Goal: Task Accomplishment & Management: Manage account settings

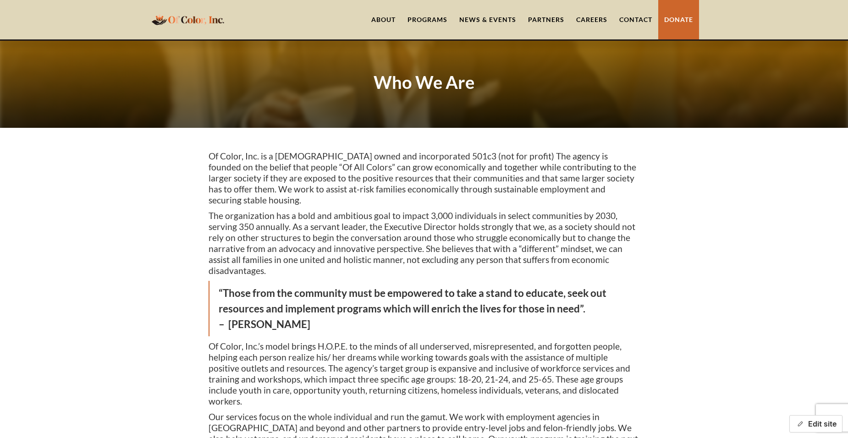
click at [827, 423] on button "Edit site" at bounding box center [815, 423] width 53 height 17
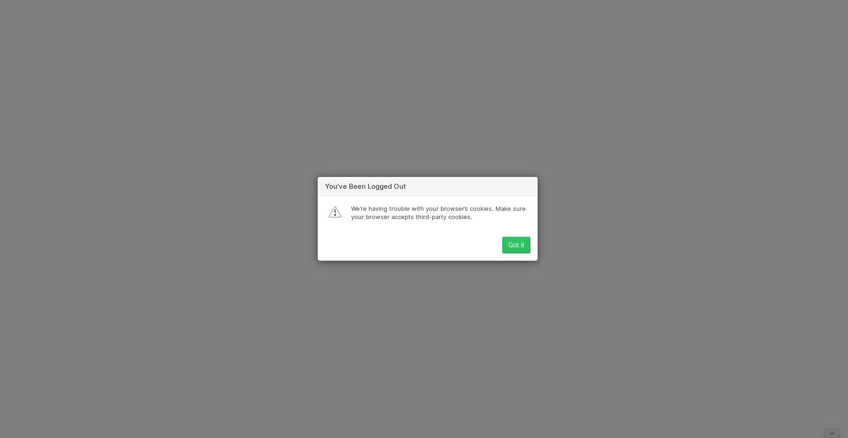
click at [519, 246] on div "Got it" at bounding box center [516, 245] width 16 height 7
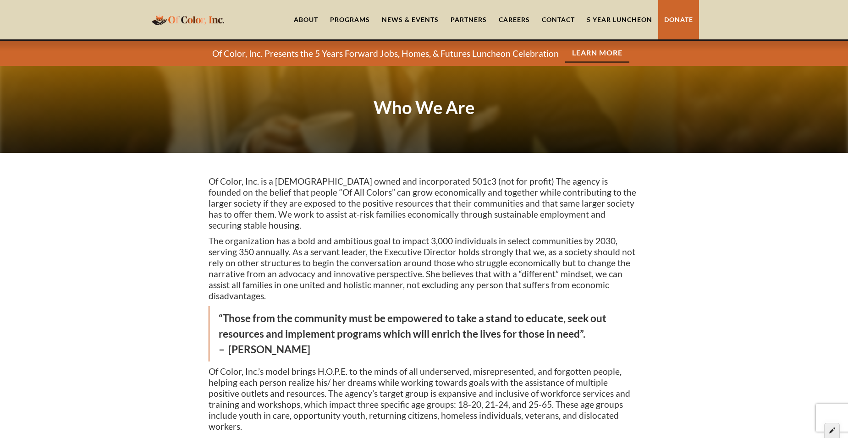
click at [831, 433] on icon at bounding box center [832, 430] width 6 height 6
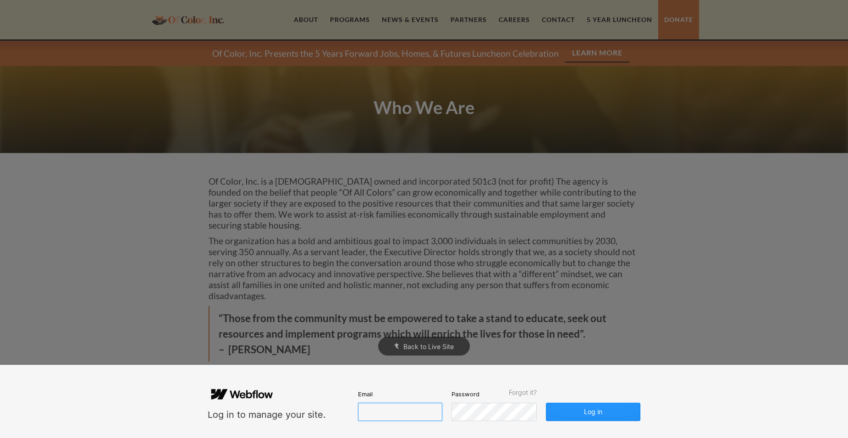
type input "[EMAIL_ADDRESS][DOMAIN_NAME]"
click at [589, 409] on button "Log in" at bounding box center [593, 412] width 94 height 18
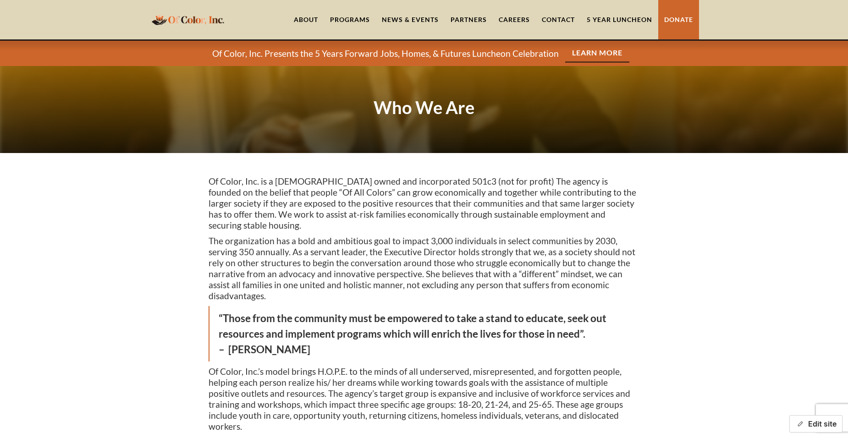
click at [821, 423] on button "Edit site" at bounding box center [815, 423] width 53 height 17
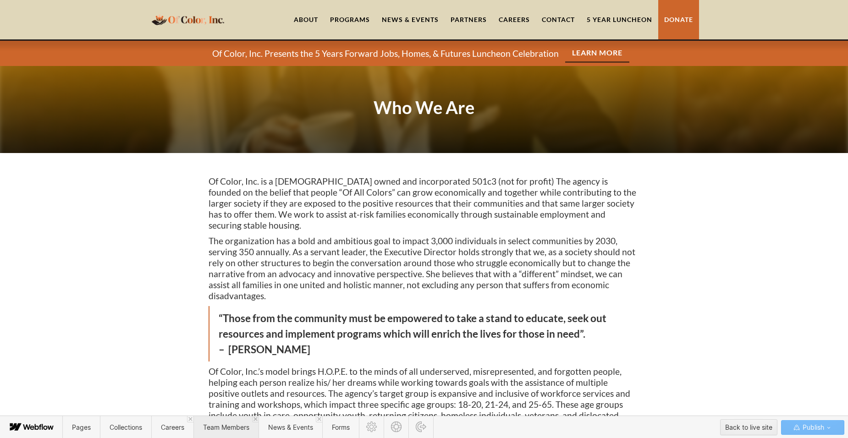
click at [220, 430] on span "Team Members" at bounding box center [226, 427] width 46 height 8
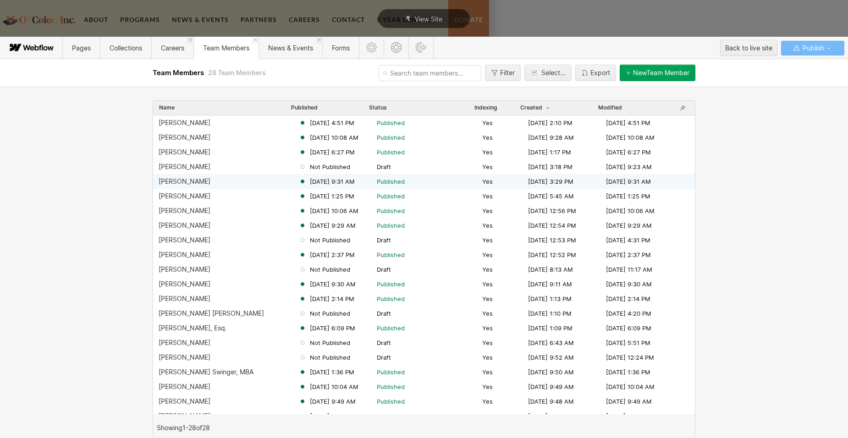
click at [198, 182] on div "[PERSON_NAME]" at bounding box center [185, 181] width 52 height 7
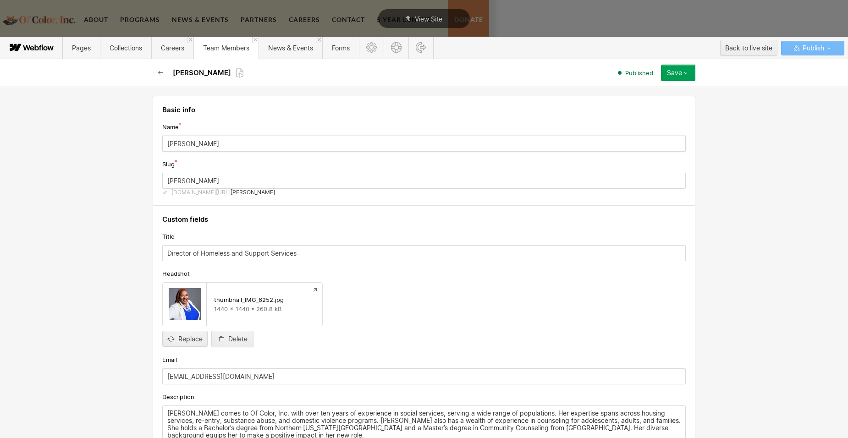
drag, startPoint x: 186, startPoint y: 142, endPoint x: 233, endPoint y: 142, distance: 47.2
click at [233, 142] on input "Renita Millhouse" at bounding box center [423, 144] width 523 height 16
type input "[PERSON_NAME]"
click at [679, 76] on div "Save" at bounding box center [674, 72] width 15 height 7
click at [651, 102] on div "Republish" at bounding box center [649, 104] width 91 height 12
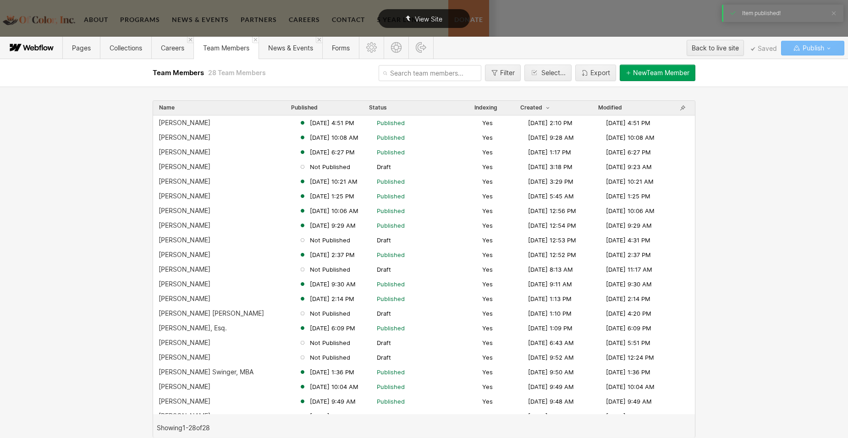
click at [444, 18] on div "View Site" at bounding box center [424, 18] width 92 height 19
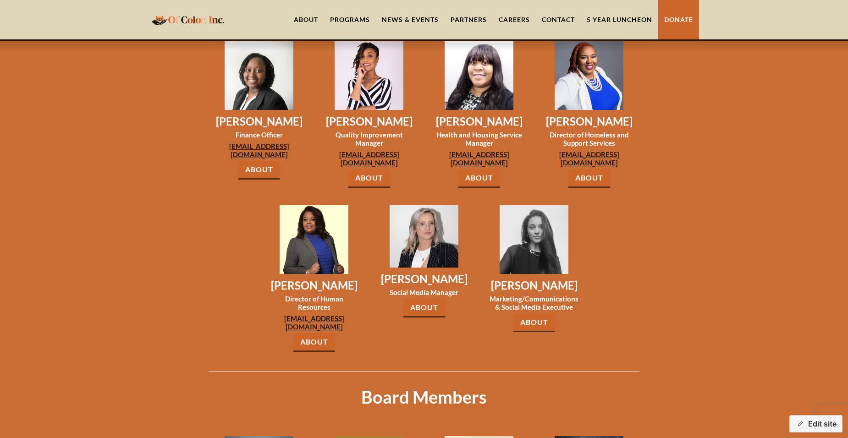
scroll to position [962, 0]
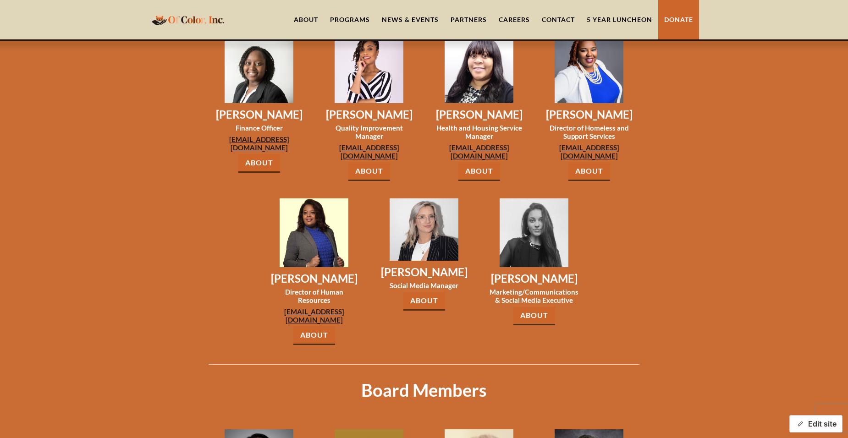
click at [811, 423] on button "Edit site" at bounding box center [815, 423] width 53 height 17
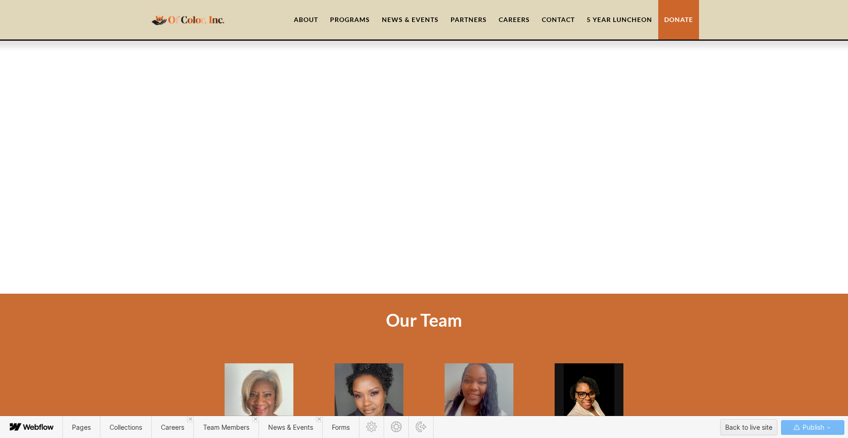
scroll to position [596, 0]
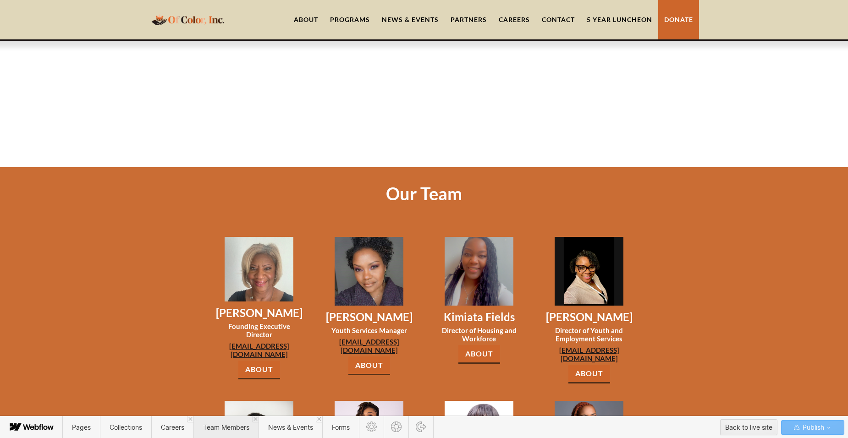
click at [235, 425] on span "Team Members" at bounding box center [226, 427] width 46 height 8
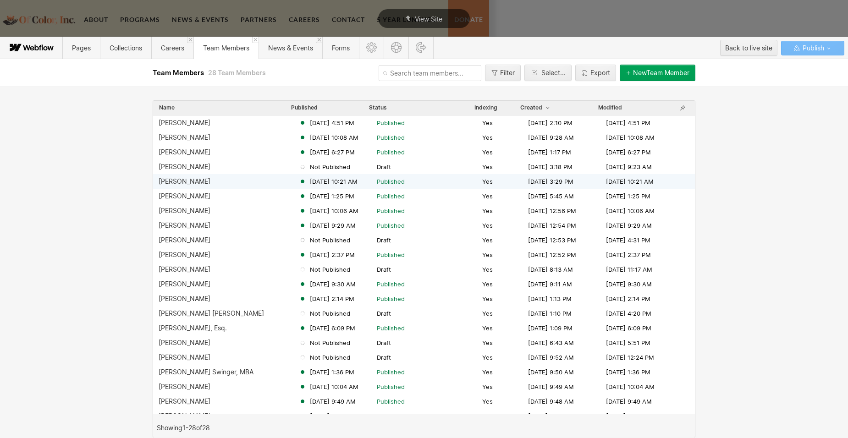
click at [195, 181] on div "Renita Weathersby" at bounding box center [185, 181] width 52 height 7
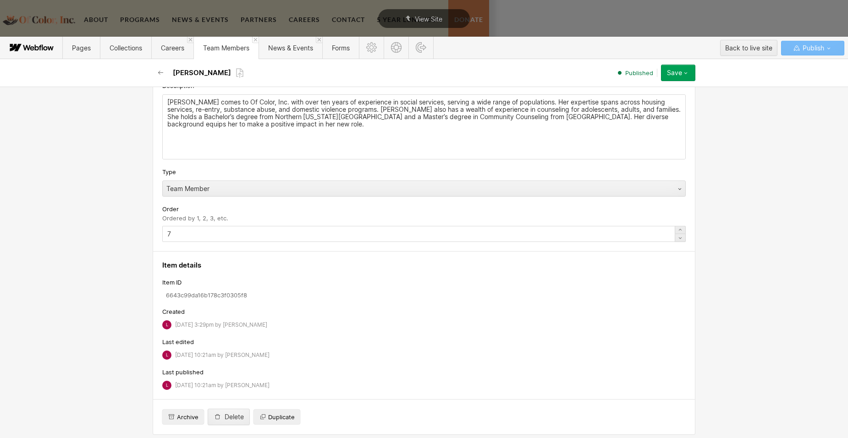
scroll to position [317, 0]
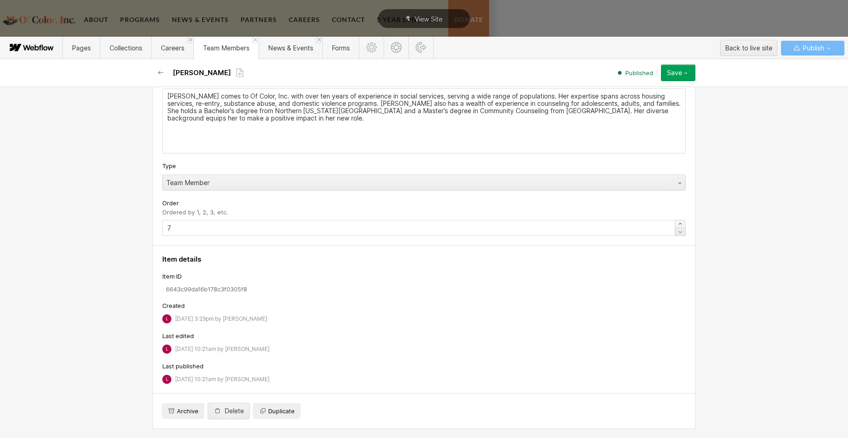
click at [676, 224] on icon at bounding box center [679, 223] width 7 height 7
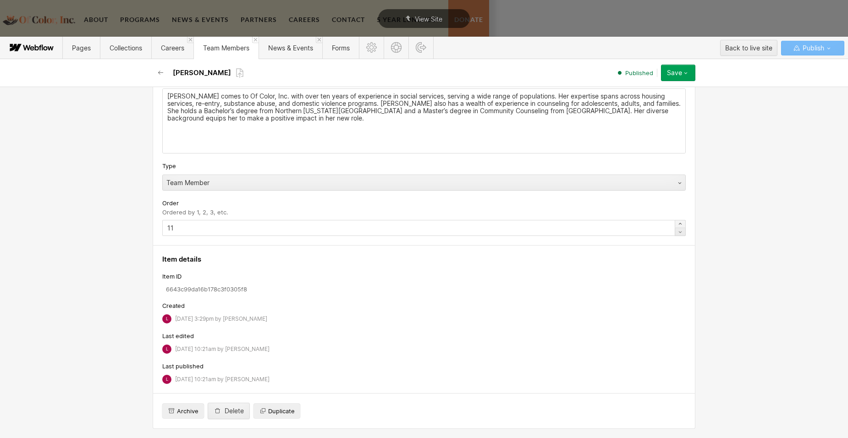
type input "12"
click at [685, 75] on icon "button" at bounding box center [685, 72] width 7 height 7
click at [643, 105] on div "Republish" at bounding box center [649, 104] width 91 height 12
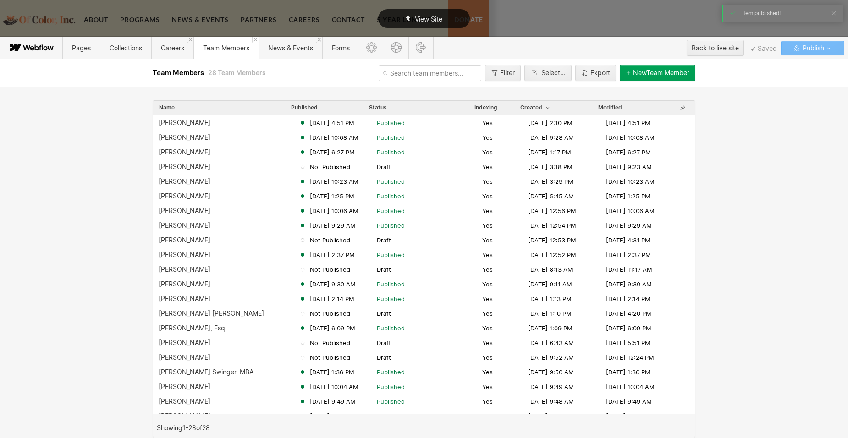
click at [451, 18] on div "View Site" at bounding box center [424, 18] width 92 height 19
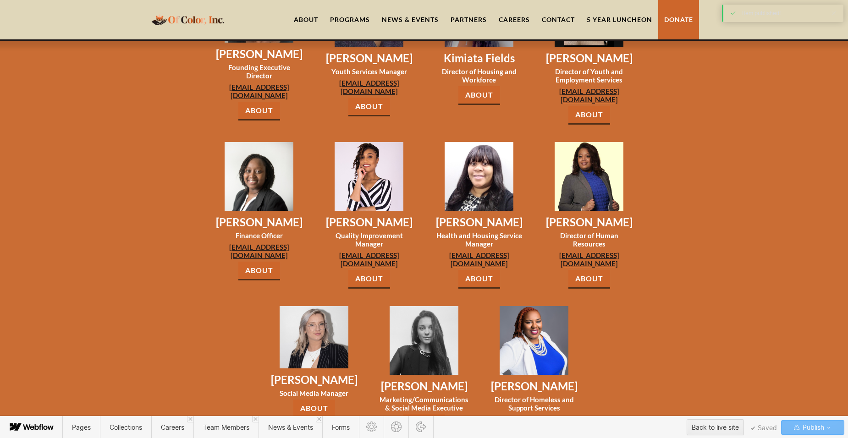
scroll to position [871, 0]
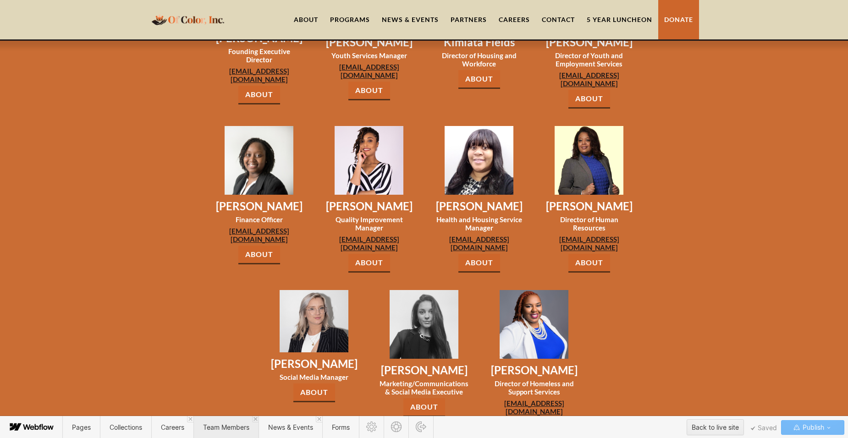
click at [215, 424] on span "Team Members" at bounding box center [226, 427] width 46 height 8
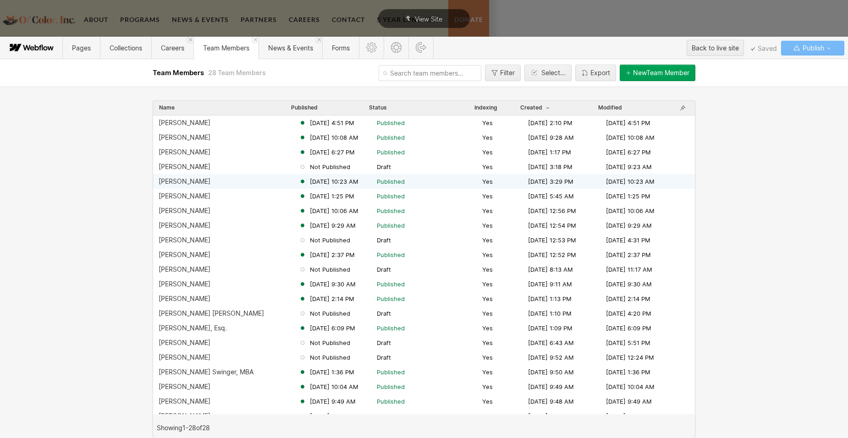
click at [194, 179] on div "[PERSON_NAME]" at bounding box center [185, 181] width 52 height 7
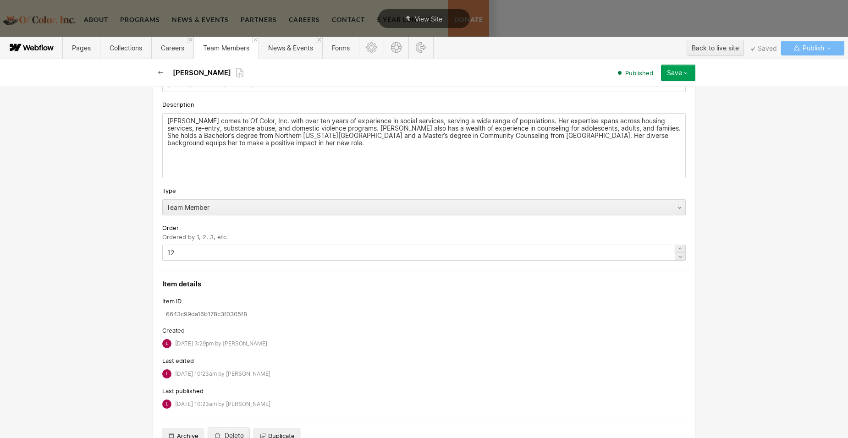
scroll to position [317, 0]
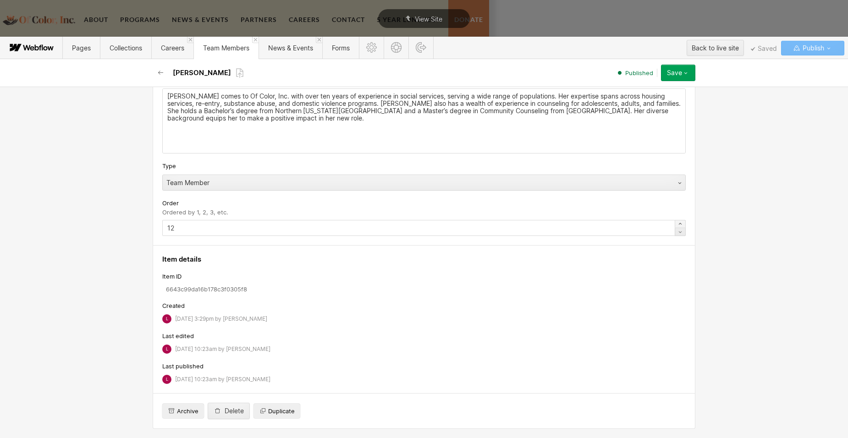
click at [680, 225] on icon at bounding box center [679, 223] width 7 height 7
click at [676, 234] on icon at bounding box center [679, 231] width 7 height 7
type input "11"
click at [680, 73] on div "Save" at bounding box center [674, 72] width 15 height 7
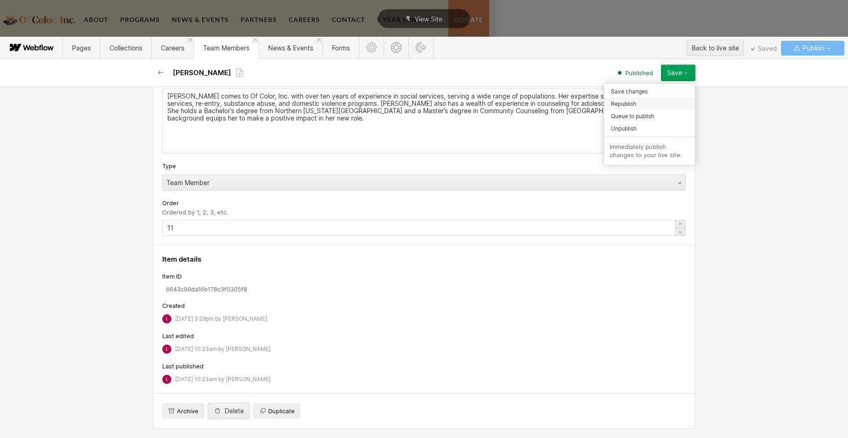
click at [648, 106] on div "Republish" at bounding box center [649, 104] width 91 height 12
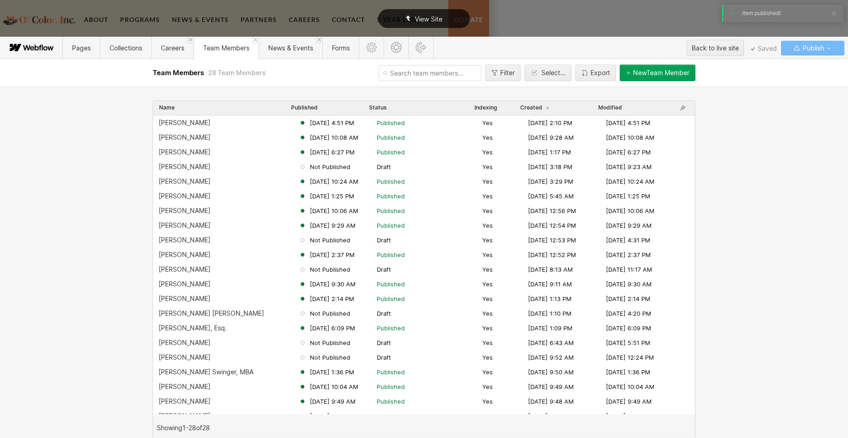
click at [437, 21] on span "View Site" at bounding box center [428, 19] width 27 height 8
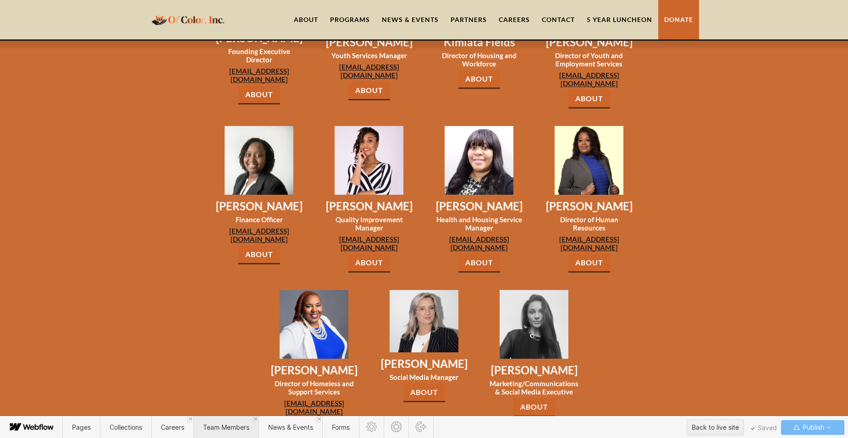
click at [214, 423] on span "Team Members" at bounding box center [225, 427] width 65 height 22
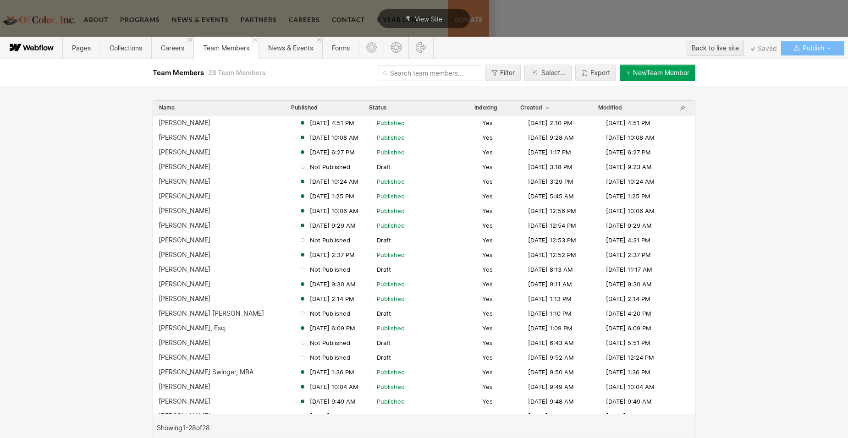
scroll to position [0, 0]
click at [197, 179] on div "[PERSON_NAME]" at bounding box center [185, 181] width 52 height 7
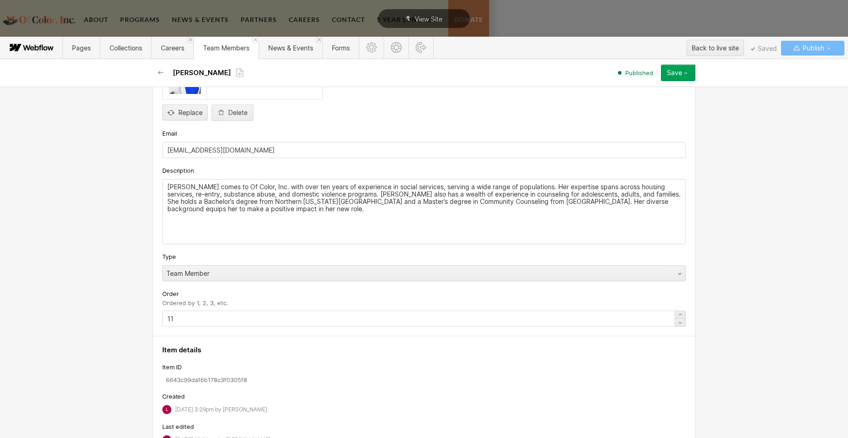
scroll to position [229, 0]
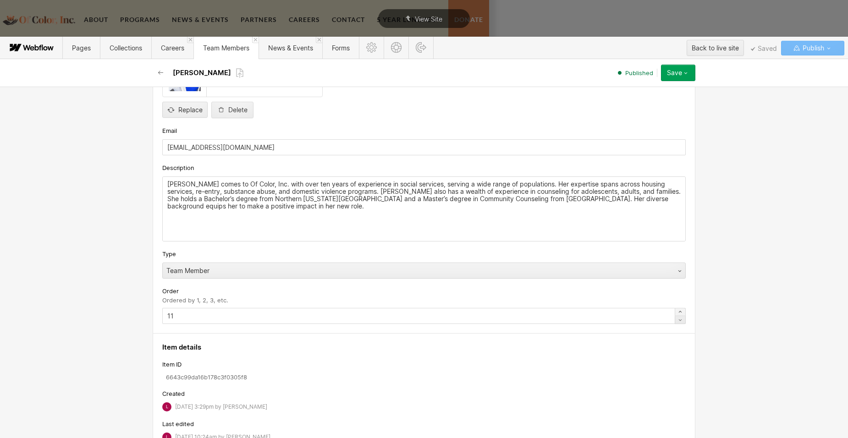
click at [679, 312] on icon at bounding box center [680, 312] width 3 height 2
type input "12"
click at [670, 73] on div "Save" at bounding box center [674, 72] width 15 height 7
click at [614, 106] on span "Republish" at bounding box center [623, 103] width 25 height 9
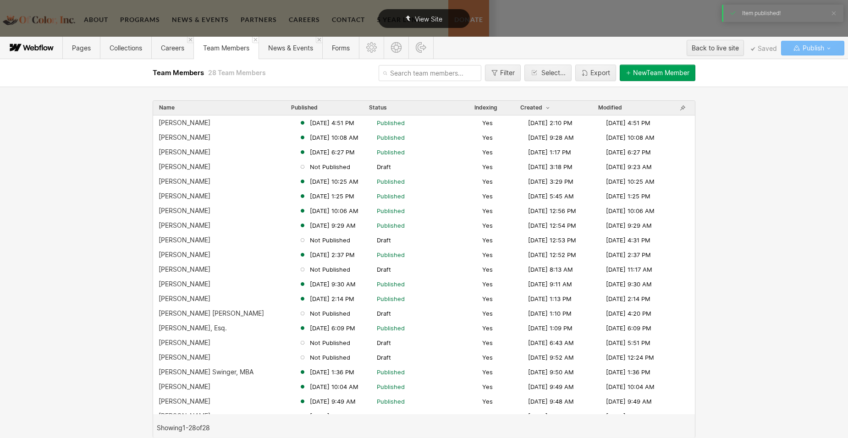
click at [416, 17] on span "View Site" at bounding box center [428, 19] width 27 height 8
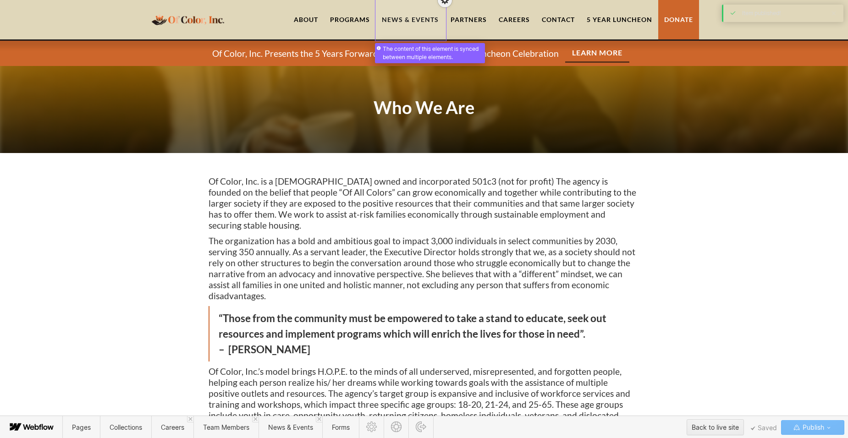
scroll to position [871, 0]
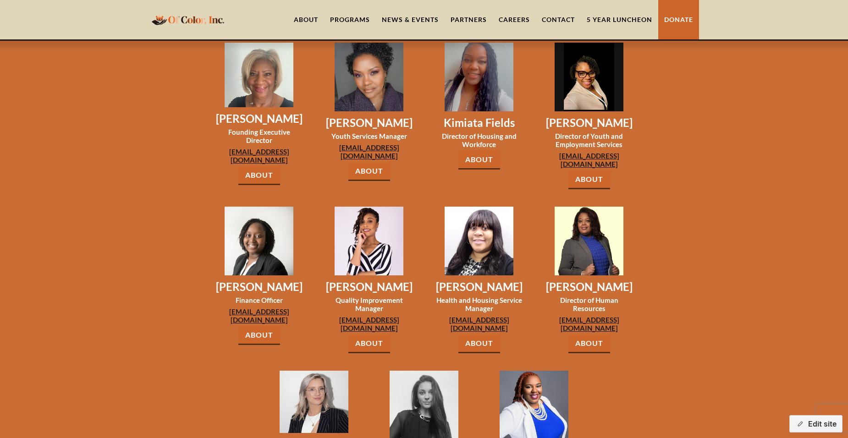
scroll to position [917, 0]
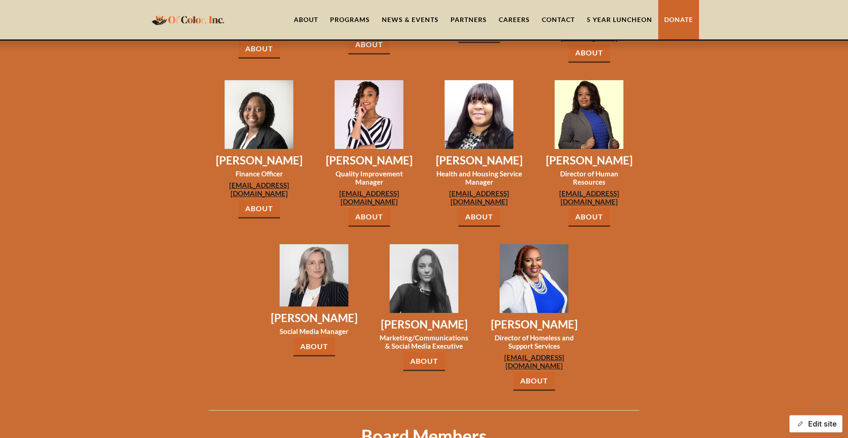
click at [828, 430] on button "Edit site" at bounding box center [815, 423] width 53 height 17
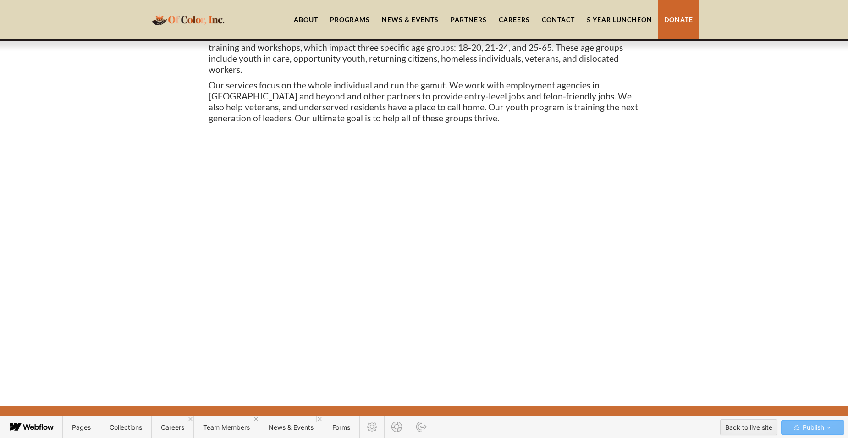
scroll to position [493, 0]
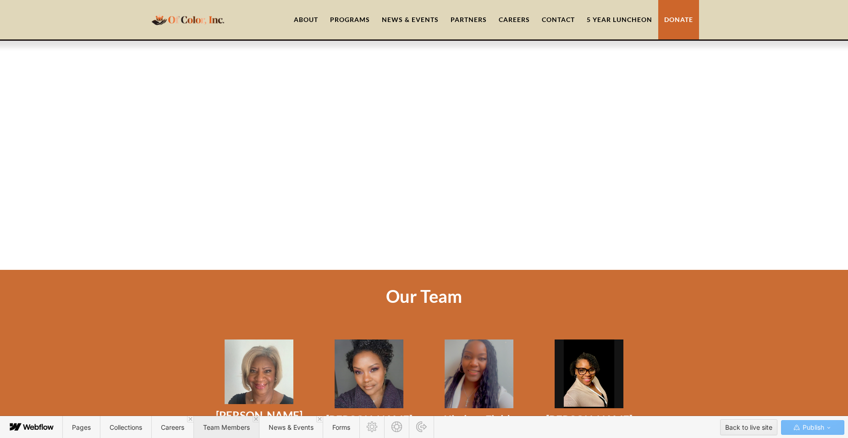
click at [215, 428] on span "Team Members" at bounding box center [226, 427] width 47 height 8
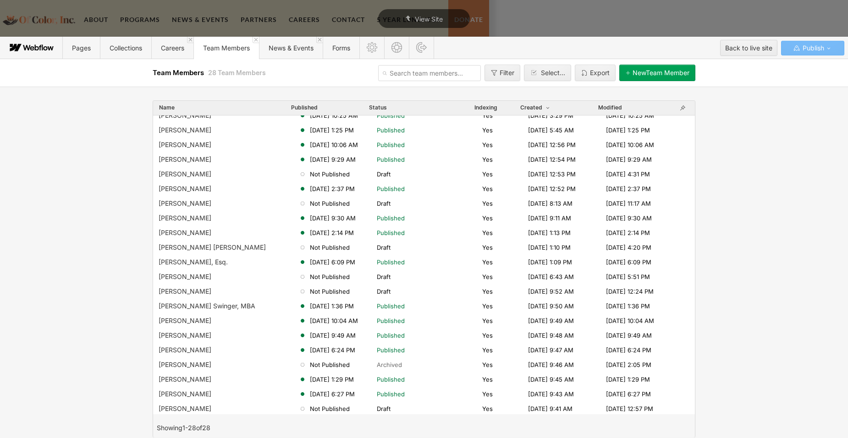
scroll to position [20, 0]
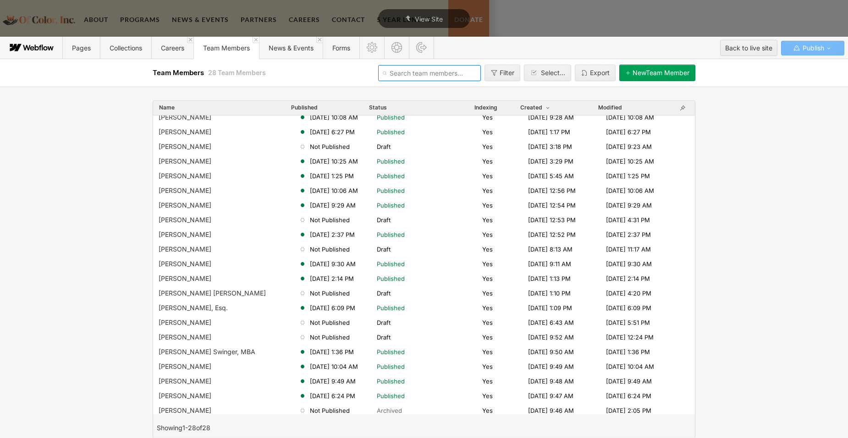
click at [405, 77] on input "text" at bounding box center [429, 73] width 103 height 16
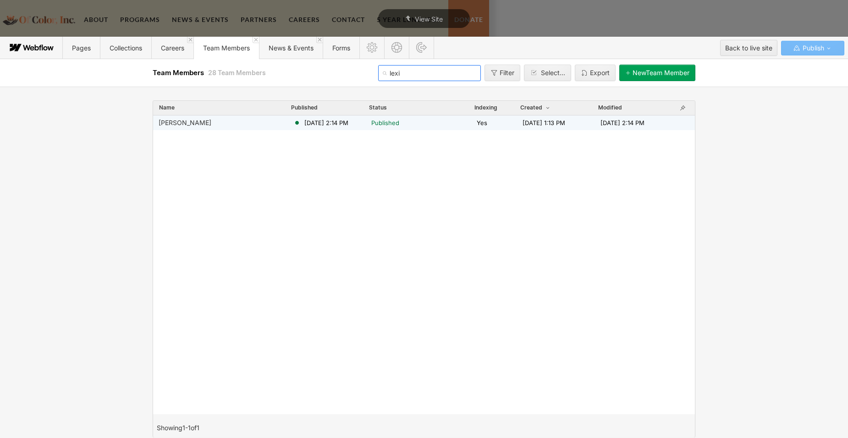
type input "lexi"
click at [207, 119] on div "Lexi Wulf Mar 5, 2025 2:14 PM Published Yes Nov 17, 2022 1:13 PM Mar 5, 2025 2:…" at bounding box center [424, 122] width 542 height 15
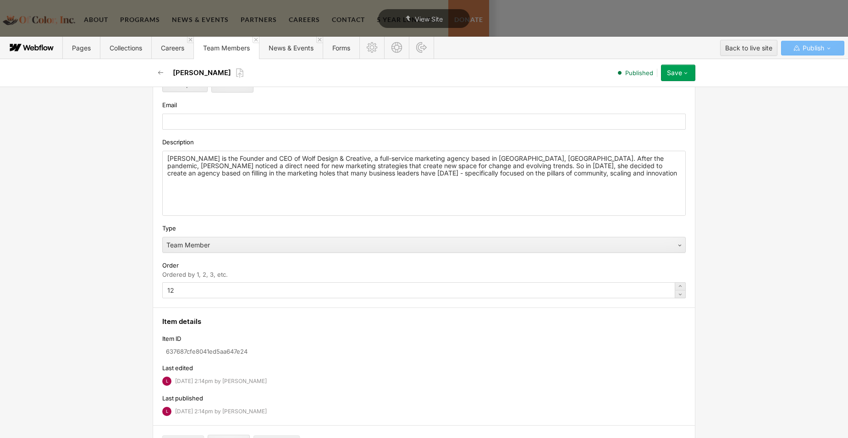
scroll to position [275, 0]
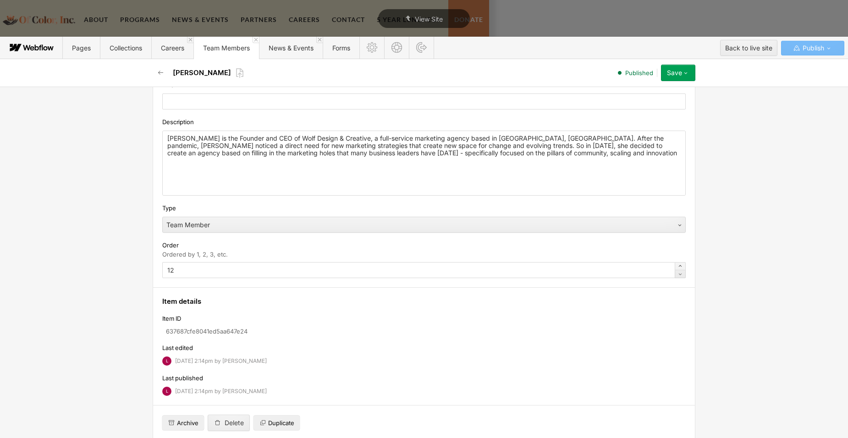
click at [676, 267] on icon at bounding box center [679, 266] width 7 height 7
click at [676, 274] on icon at bounding box center [679, 273] width 7 height 7
click at [676, 75] on div "Save" at bounding box center [674, 72] width 15 height 7
click at [617, 247] on div "Order" at bounding box center [423, 245] width 523 height 10
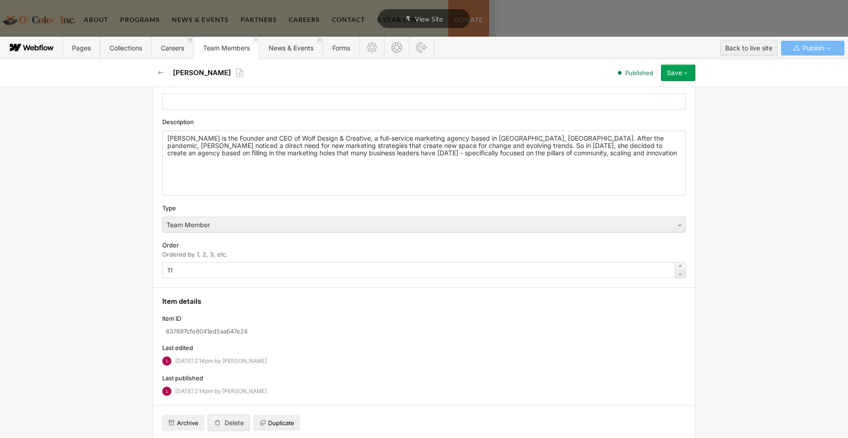
click at [677, 264] on icon at bounding box center [679, 266] width 7 height 7
type input "13"
click at [680, 71] on div "Save" at bounding box center [674, 72] width 15 height 7
click at [635, 104] on span "Republish" at bounding box center [623, 103] width 25 height 9
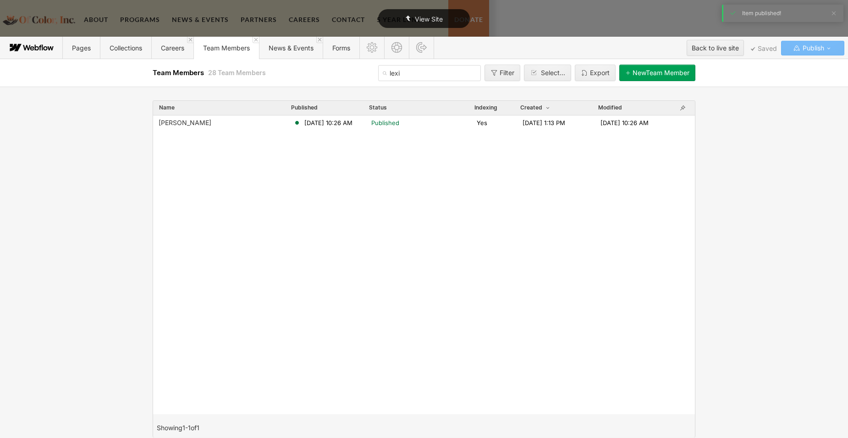
click at [441, 22] on span "View Site" at bounding box center [429, 19] width 28 height 8
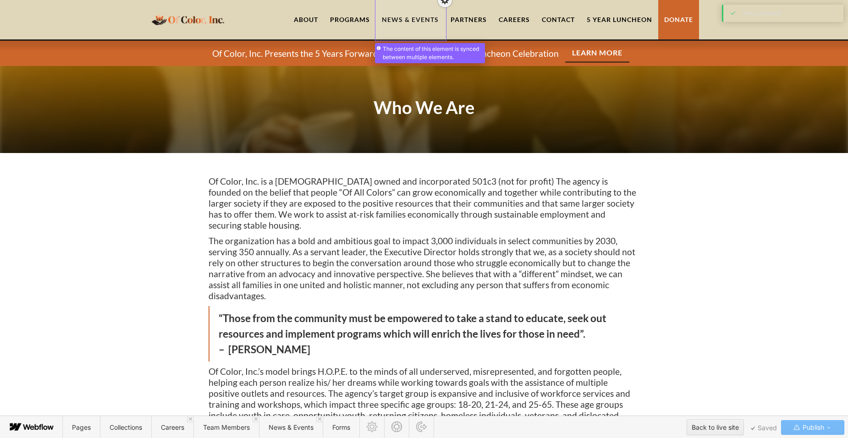
scroll to position [493, 0]
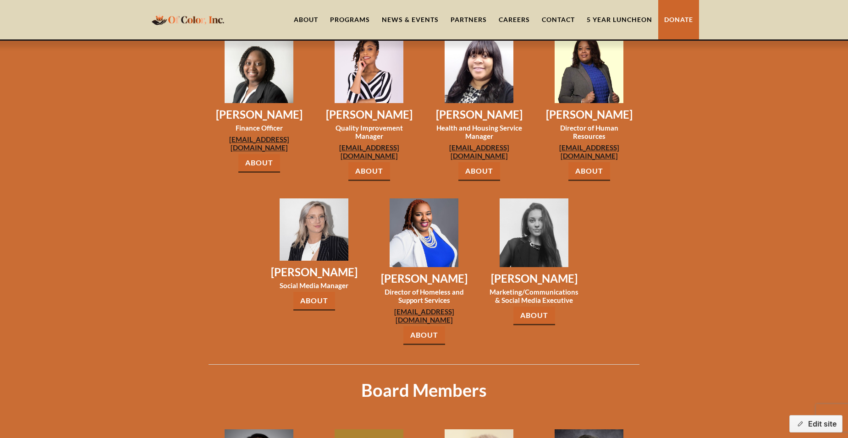
scroll to position [1008, 0]
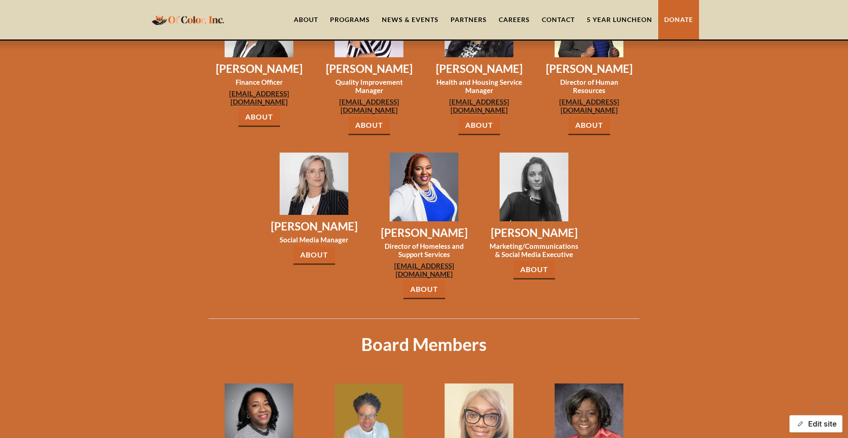
click at [814, 424] on button "Edit site" at bounding box center [815, 423] width 53 height 17
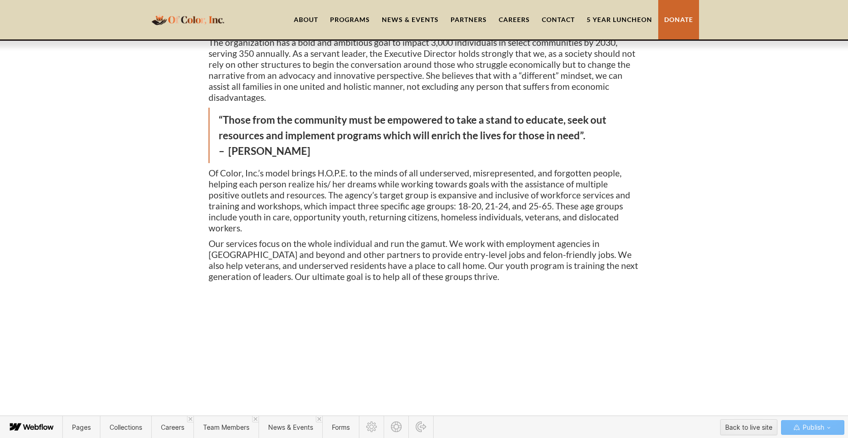
scroll to position [220, 0]
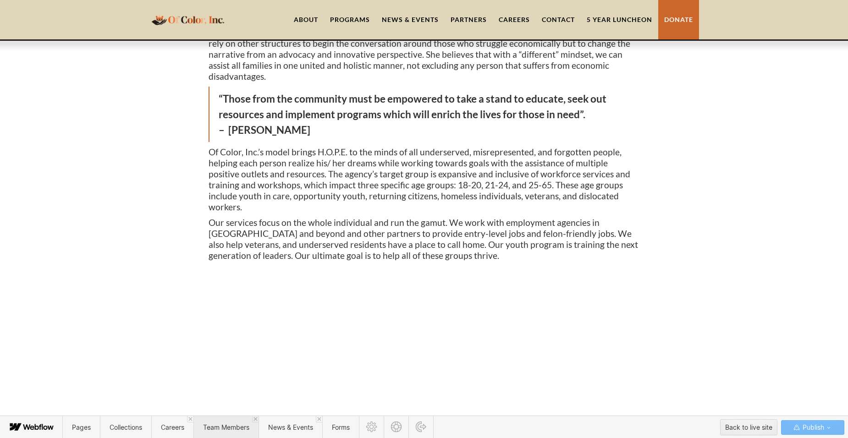
click at [214, 431] on span "Team Members" at bounding box center [225, 427] width 65 height 22
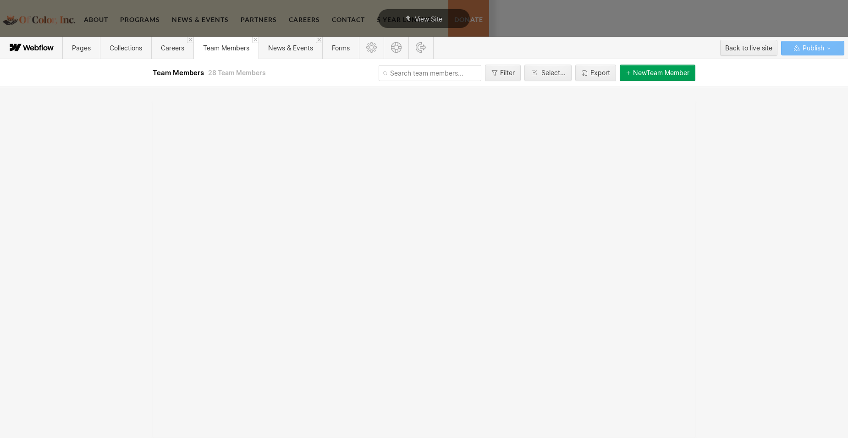
scroll to position [0, 0]
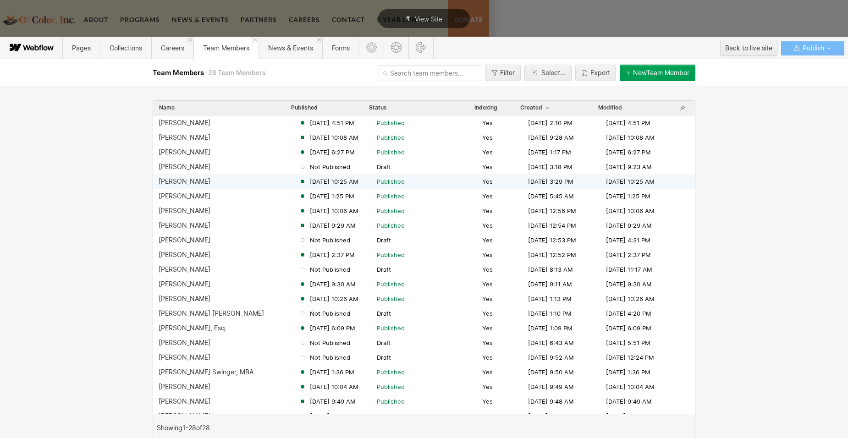
click at [197, 180] on div "[PERSON_NAME]" at bounding box center [185, 181] width 52 height 7
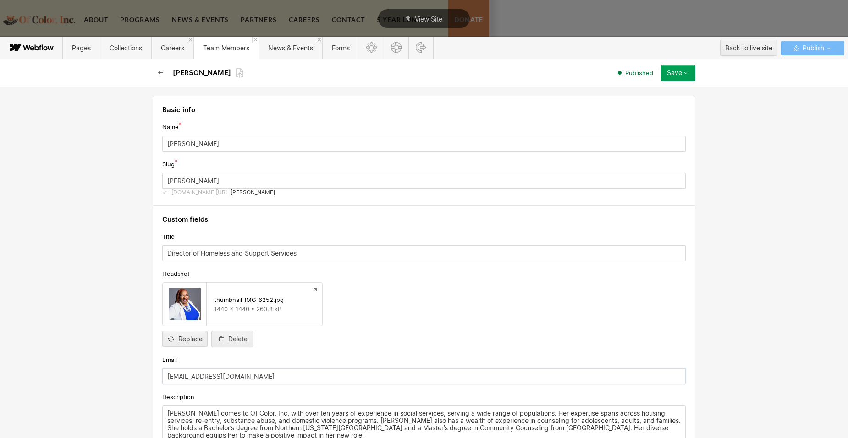
drag, startPoint x: 193, startPoint y: 378, endPoint x: 166, endPoint y: 375, distance: 27.1
click at [166, 375] on input "[EMAIL_ADDRESS][DOMAIN_NAME]" at bounding box center [423, 376] width 523 height 16
type input "[EMAIL_ADDRESS][DOMAIN_NAME]"
click at [684, 74] on icon "button" at bounding box center [685, 72] width 7 height 7
click at [654, 102] on div "Republish" at bounding box center [649, 104] width 91 height 12
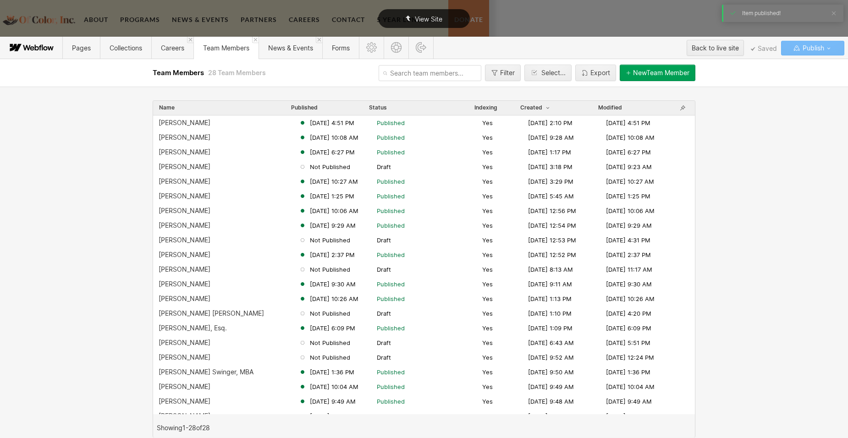
click at [451, 16] on div "View Site" at bounding box center [424, 18] width 92 height 19
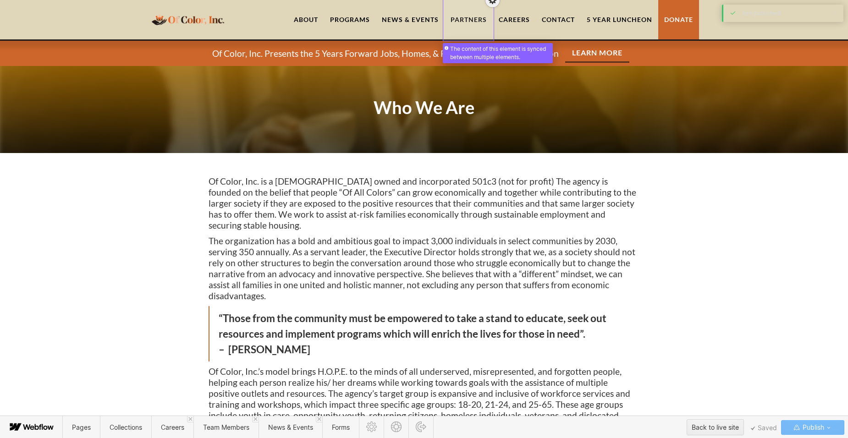
scroll to position [220, 0]
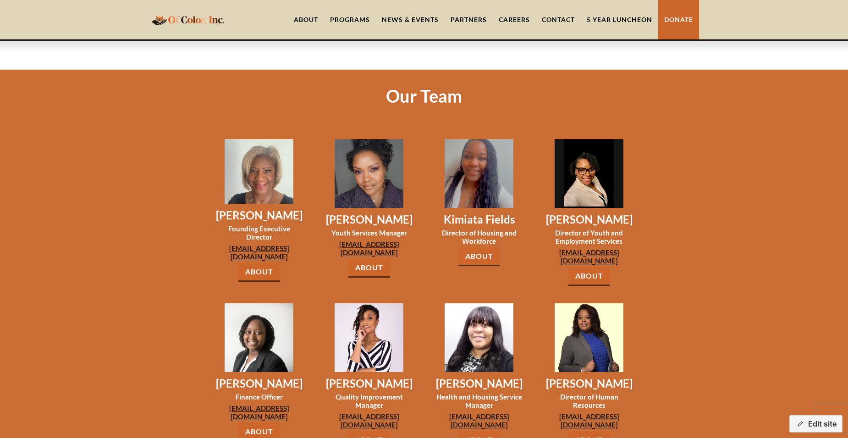
scroll to position [687, 0]
